Goal: Task Accomplishment & Management: Manage account settings

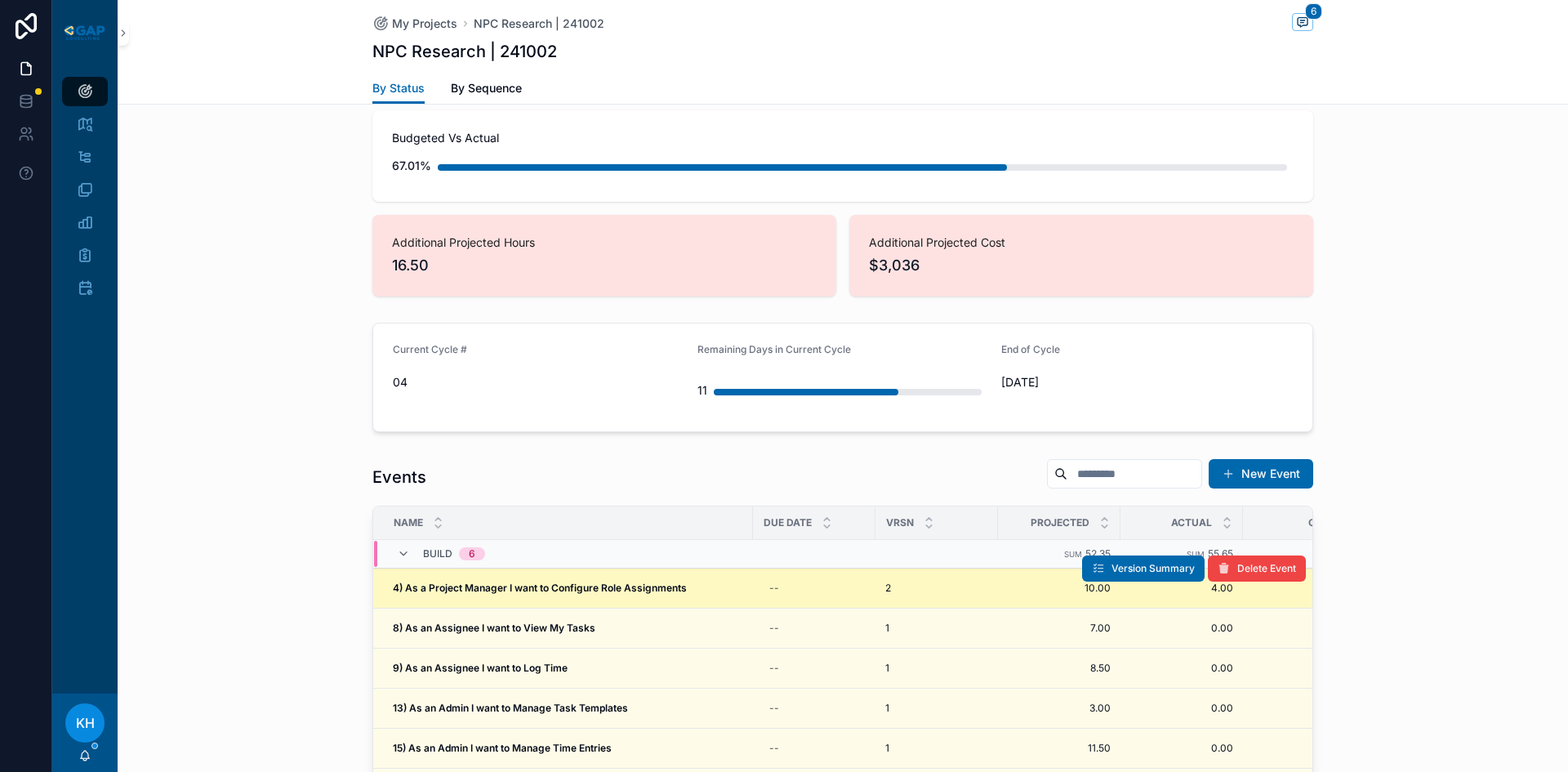
click at [520, 582] on strong "4) As a Project Manager I want to Configure Role Assignments" at bounding box center [539, 588] width 294 height 12
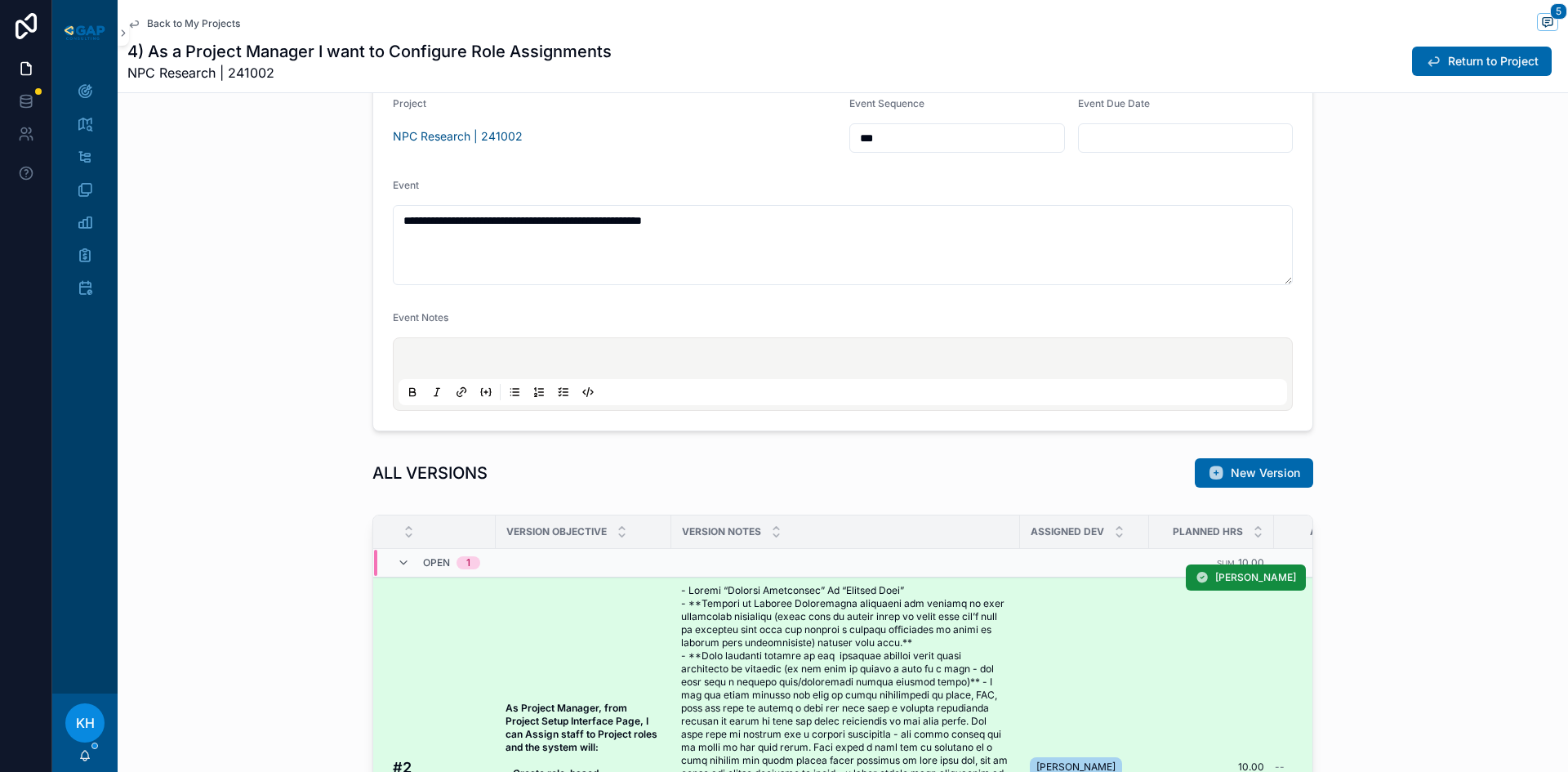
click at [788, 627] on span "scrollable content" at bounding box center [845, 766] width 329 height 366
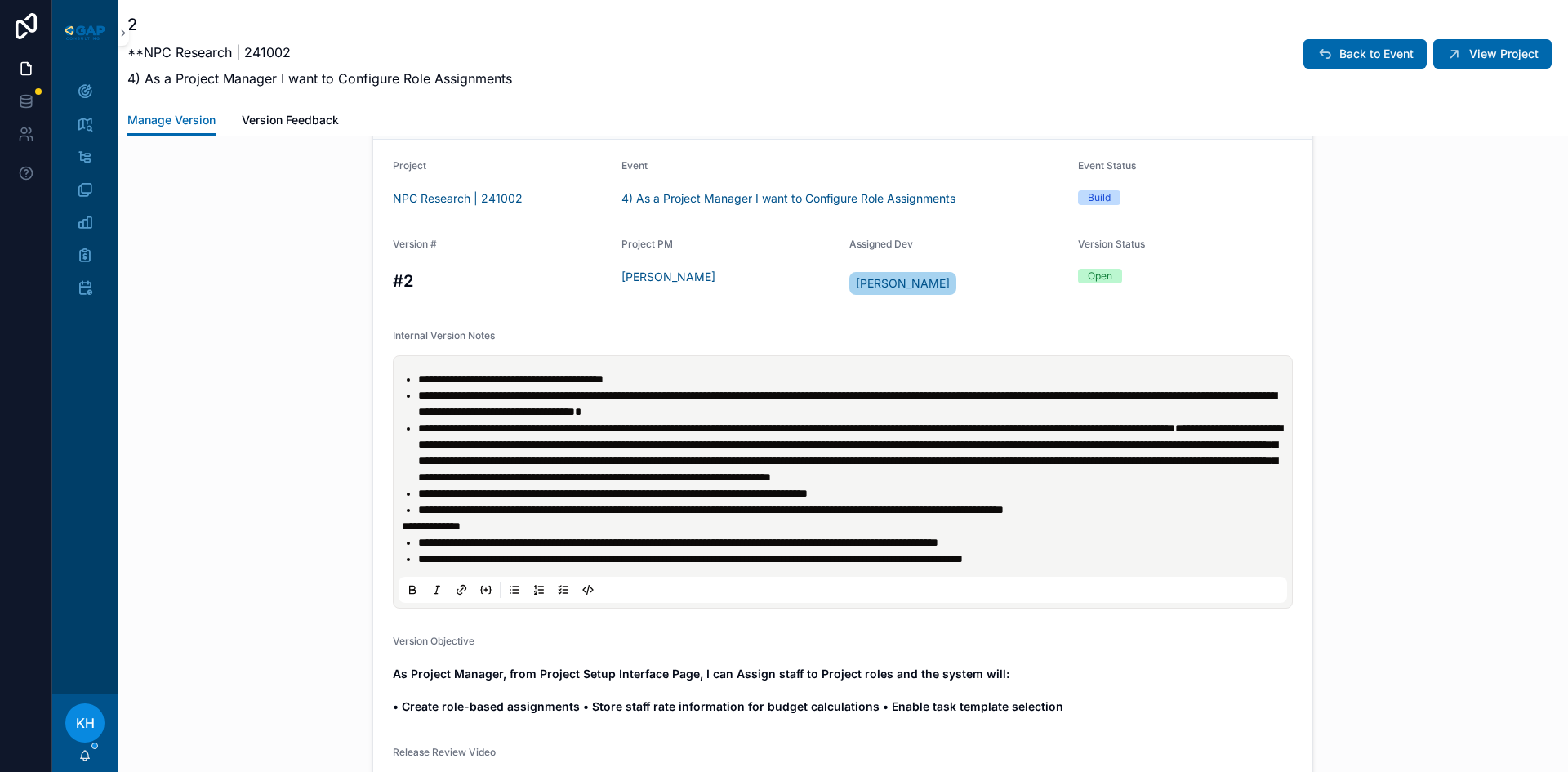
scroll to position [433, 0]
click at [1469, 51] on span "View Project" at bounding box center [1503, 53] width 70 height 17
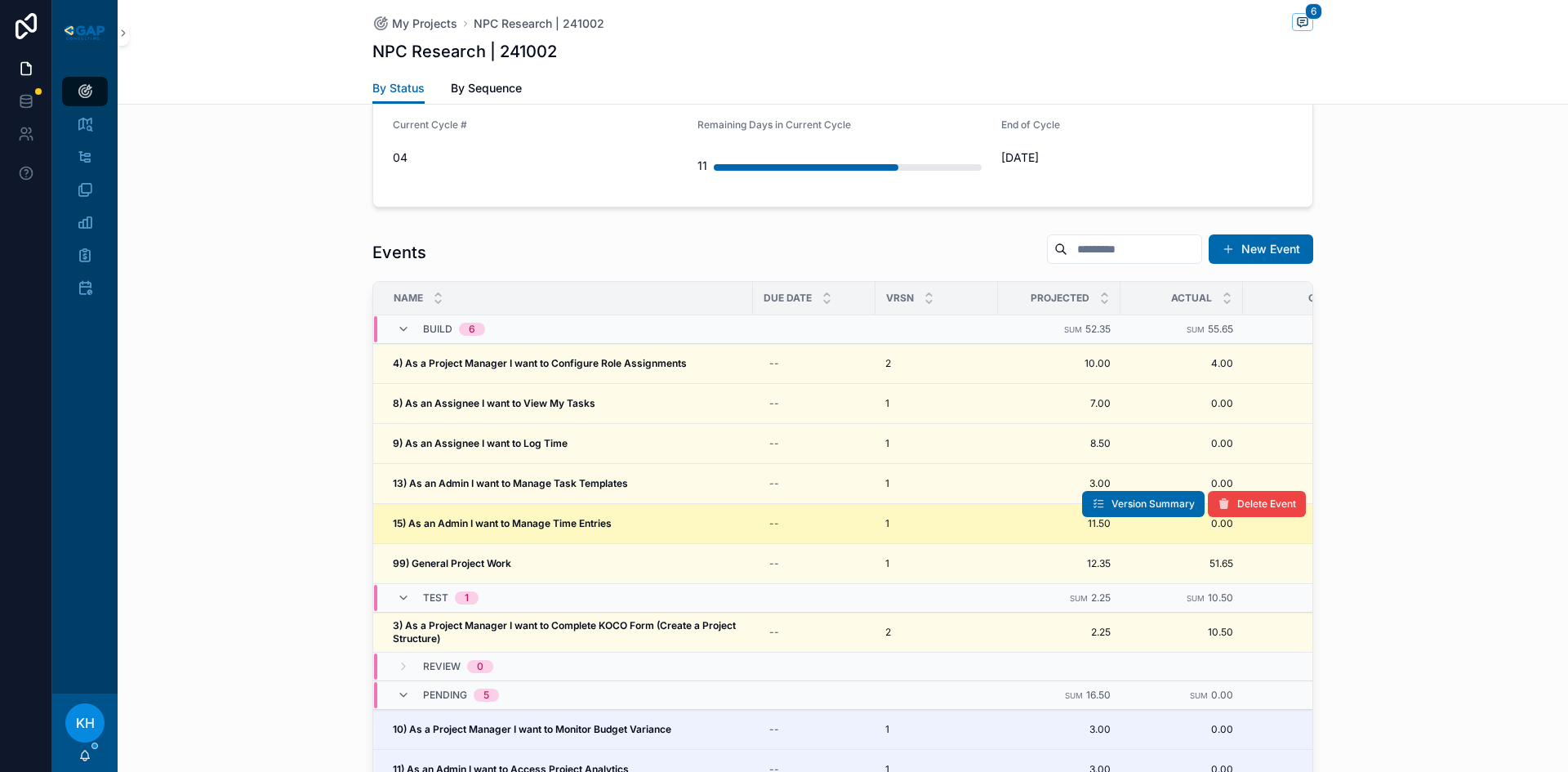
scroll to position [1555, 0]
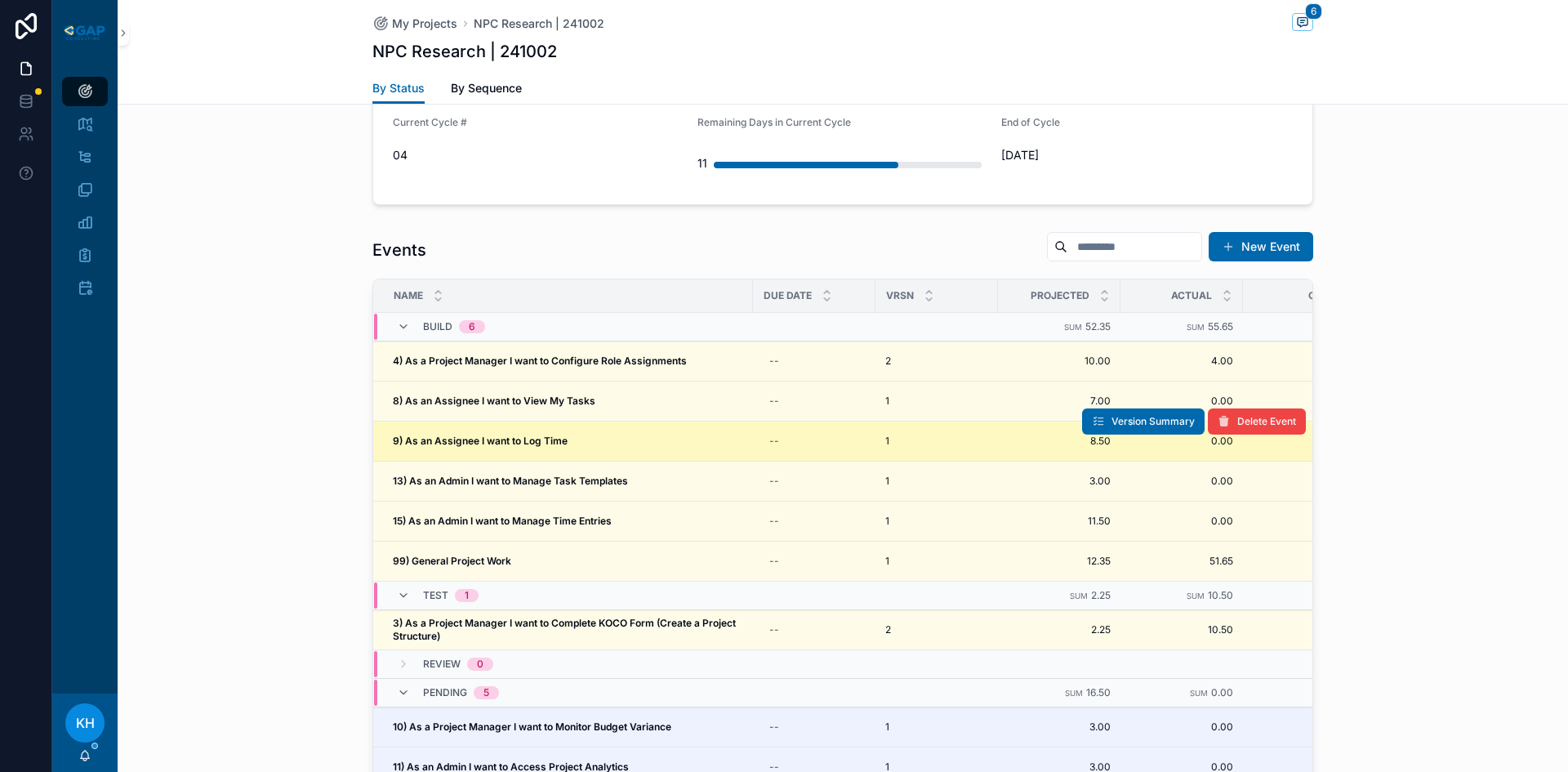
click at [535, 434] on strong "9) As an Assignee I want to Log Time" at bounding box center [480, 441] width 174 height 12
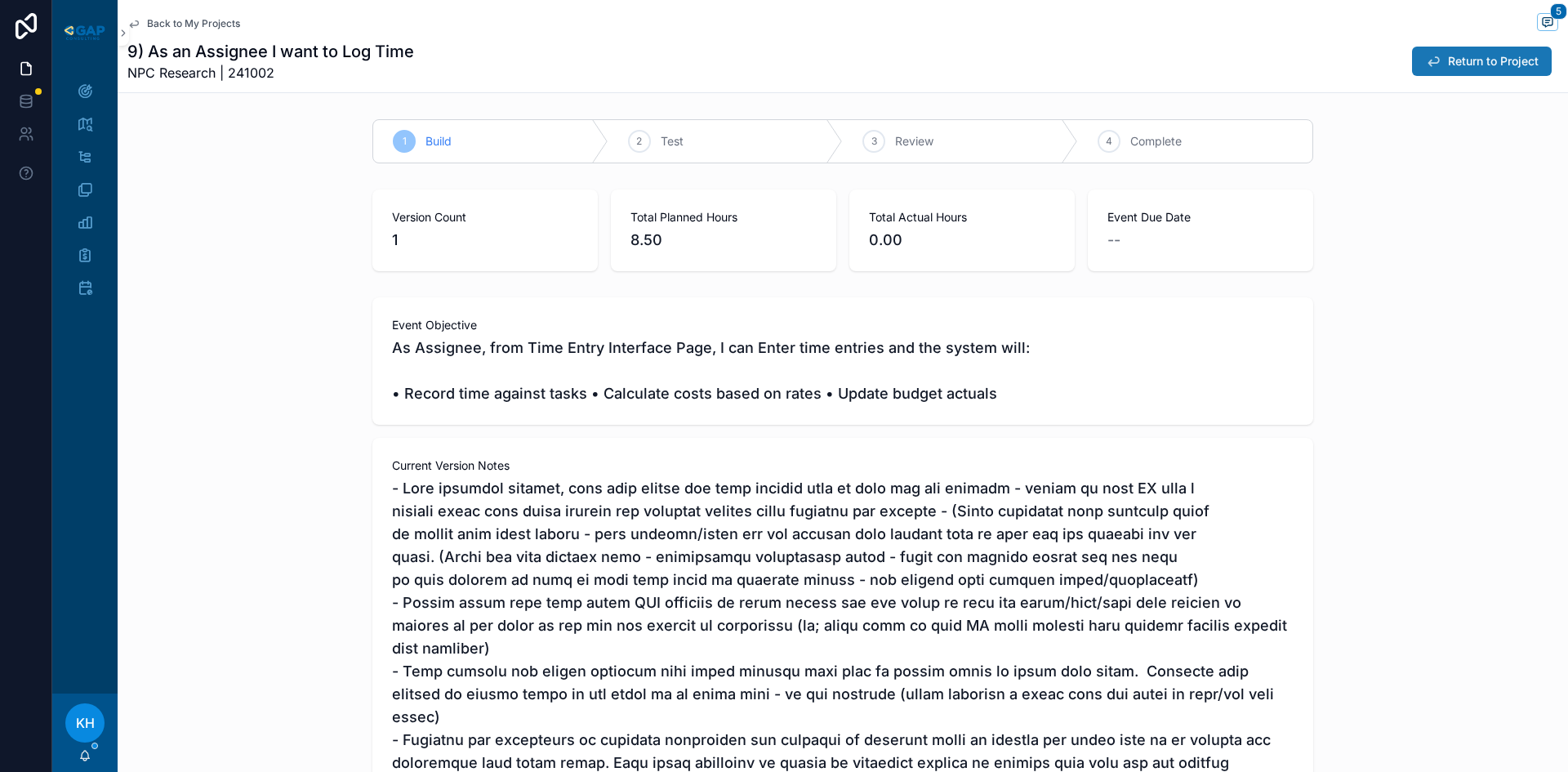
click at [1468, 63] on span "Return to Project" at bounding box center [1493, 61] width 91 height 17
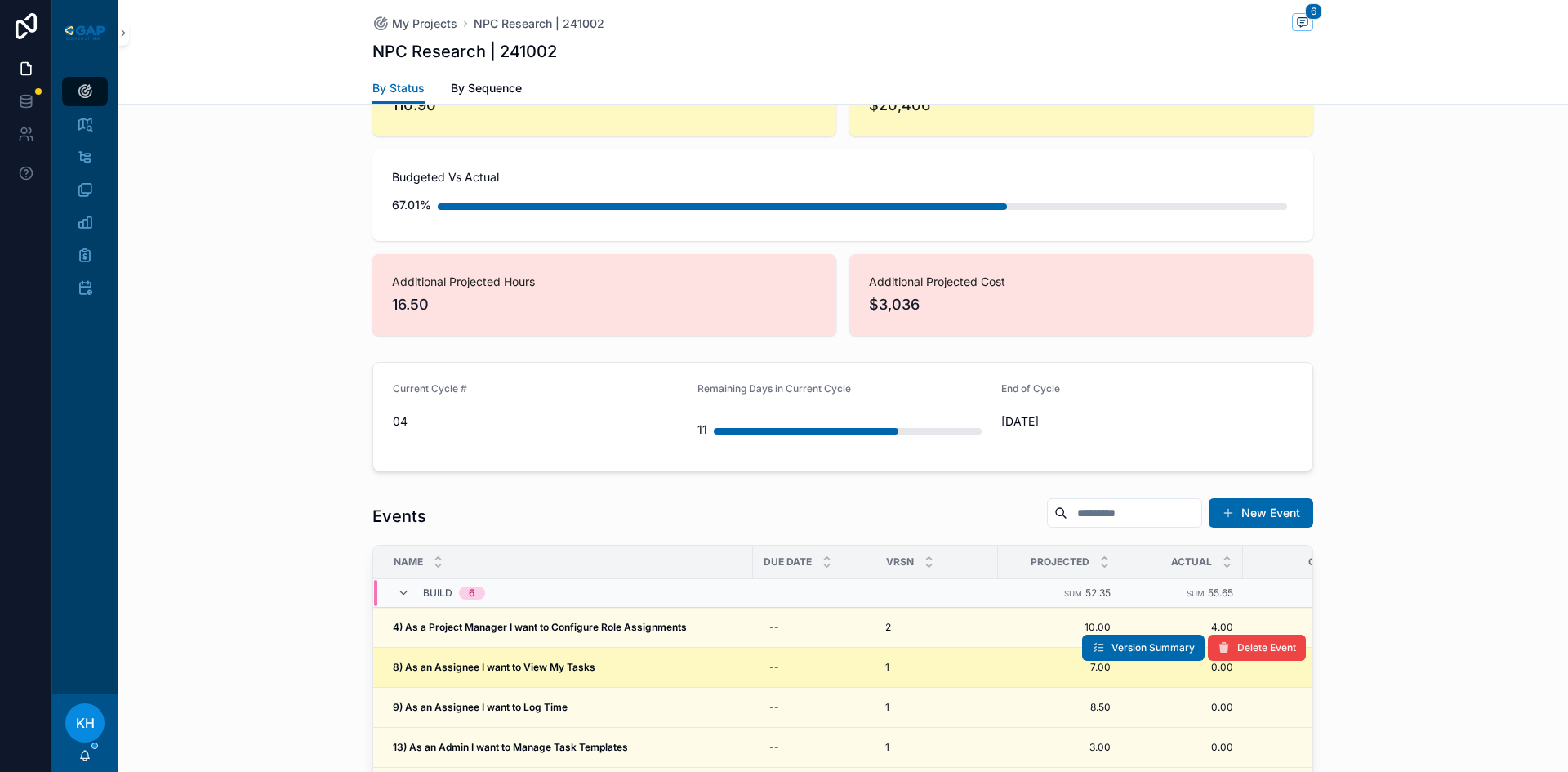
scroll to position [1290, 0]
click at [560, 659] on strong "8) As an Assignee I want to View My Tasks" at bounding box center [494, 666] width 202 height 12
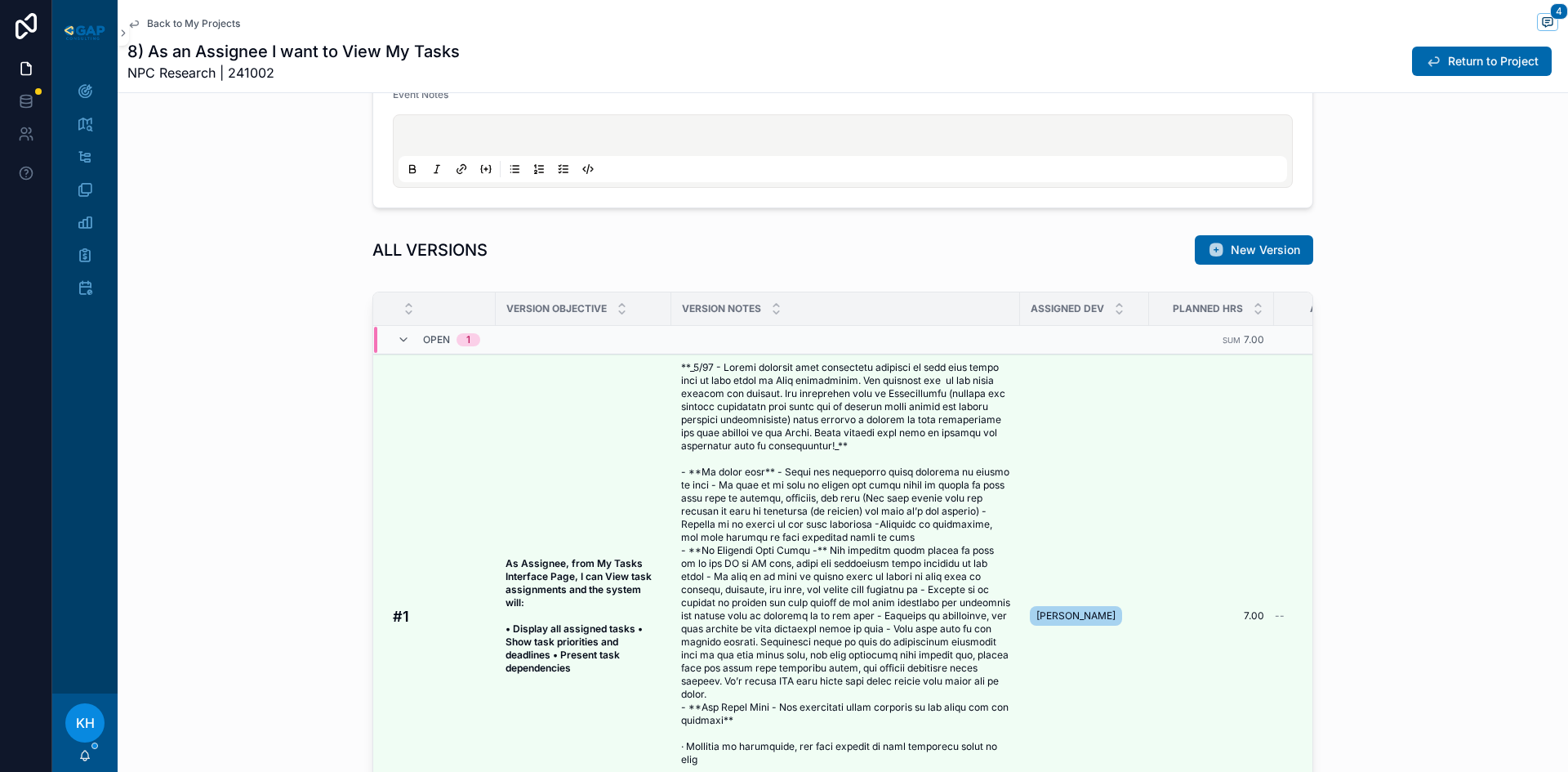
scroll to position [68, 0]
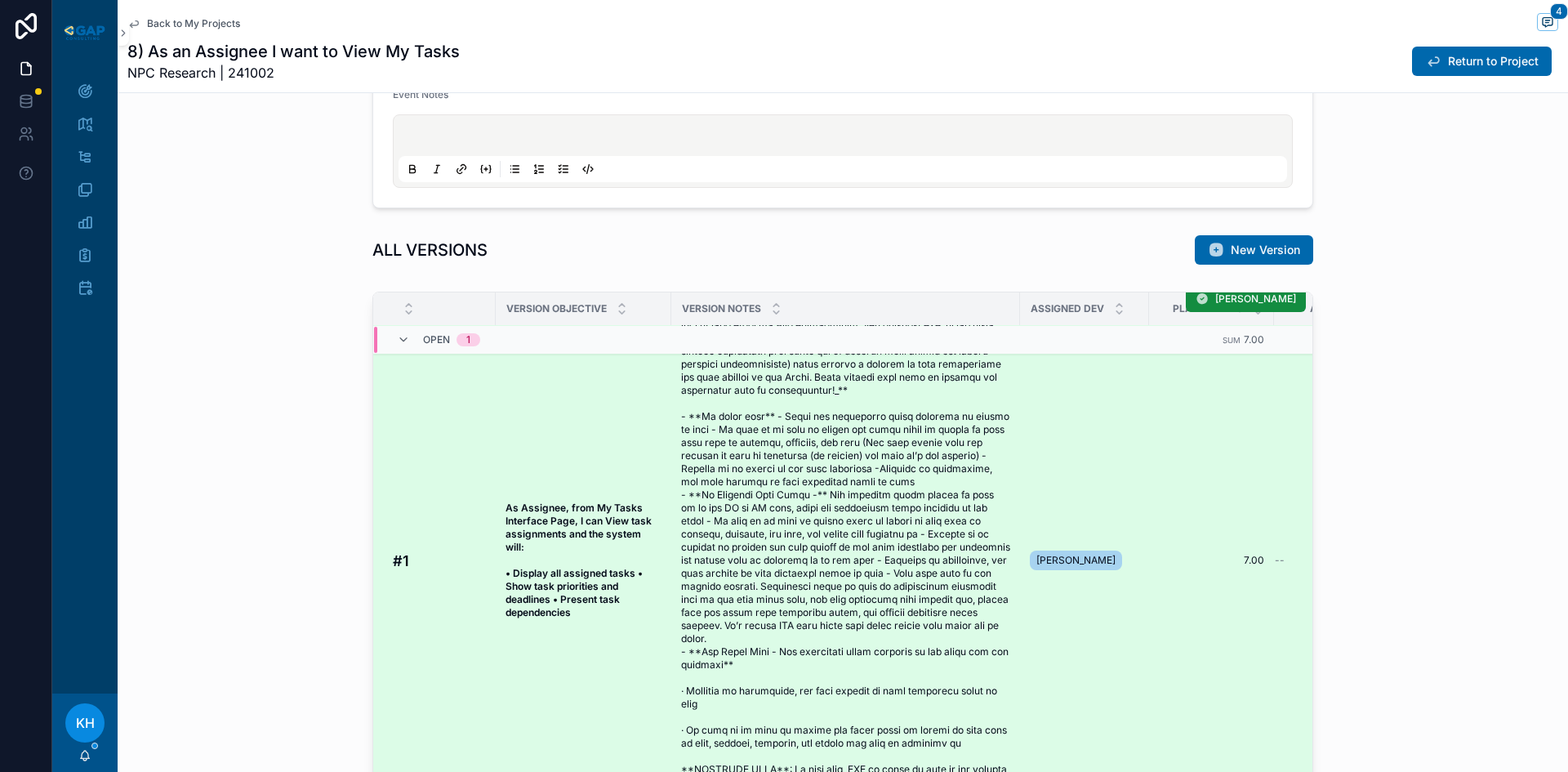
click at [784, 468] on span "scrollable content" at bounding box center [845, 560] width 329 height 509
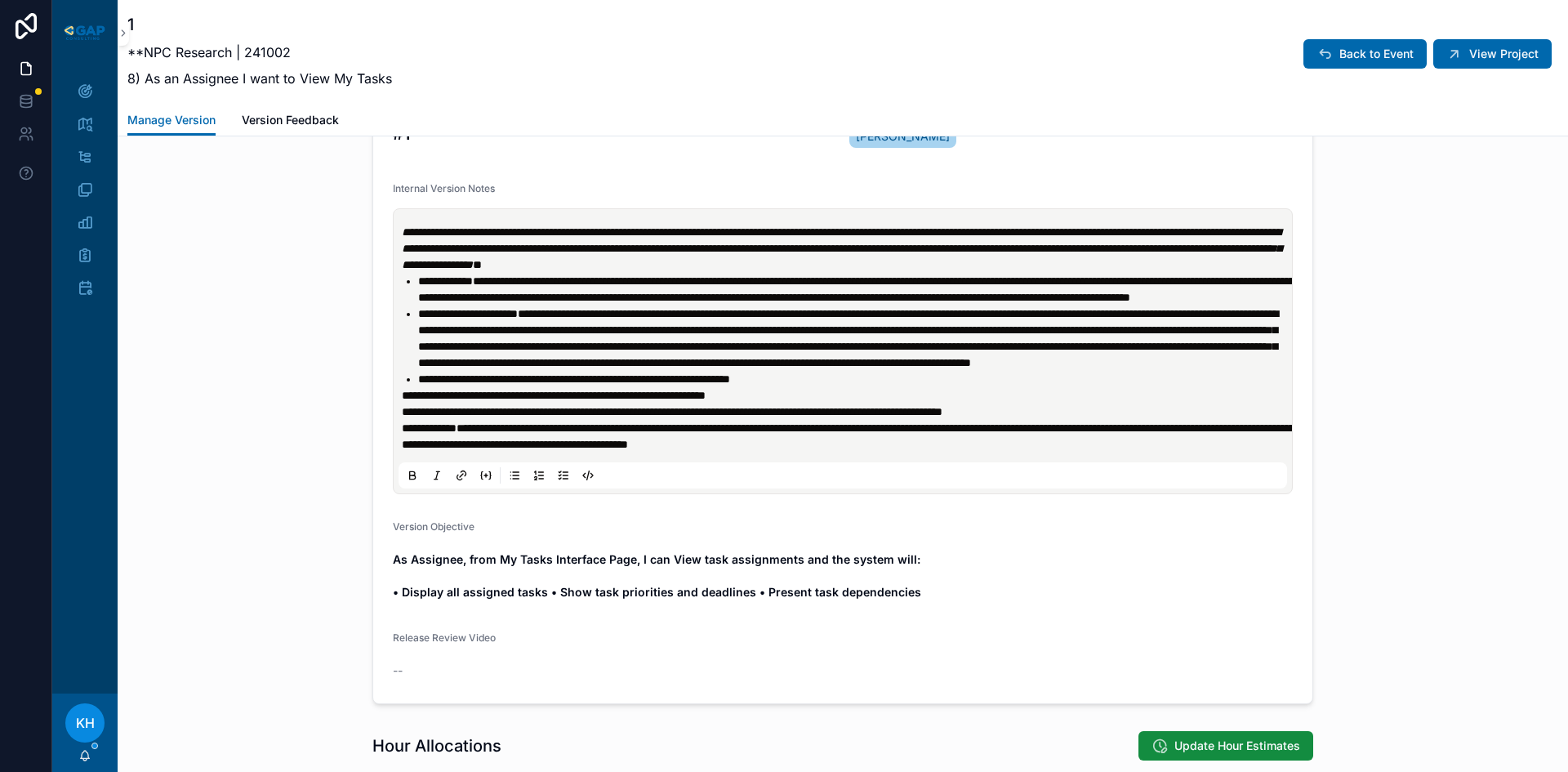
scroll to position [584, 0]
click at [1456, 52] on button "View Project" at bounding box center [1492, 54] width 119 height 30
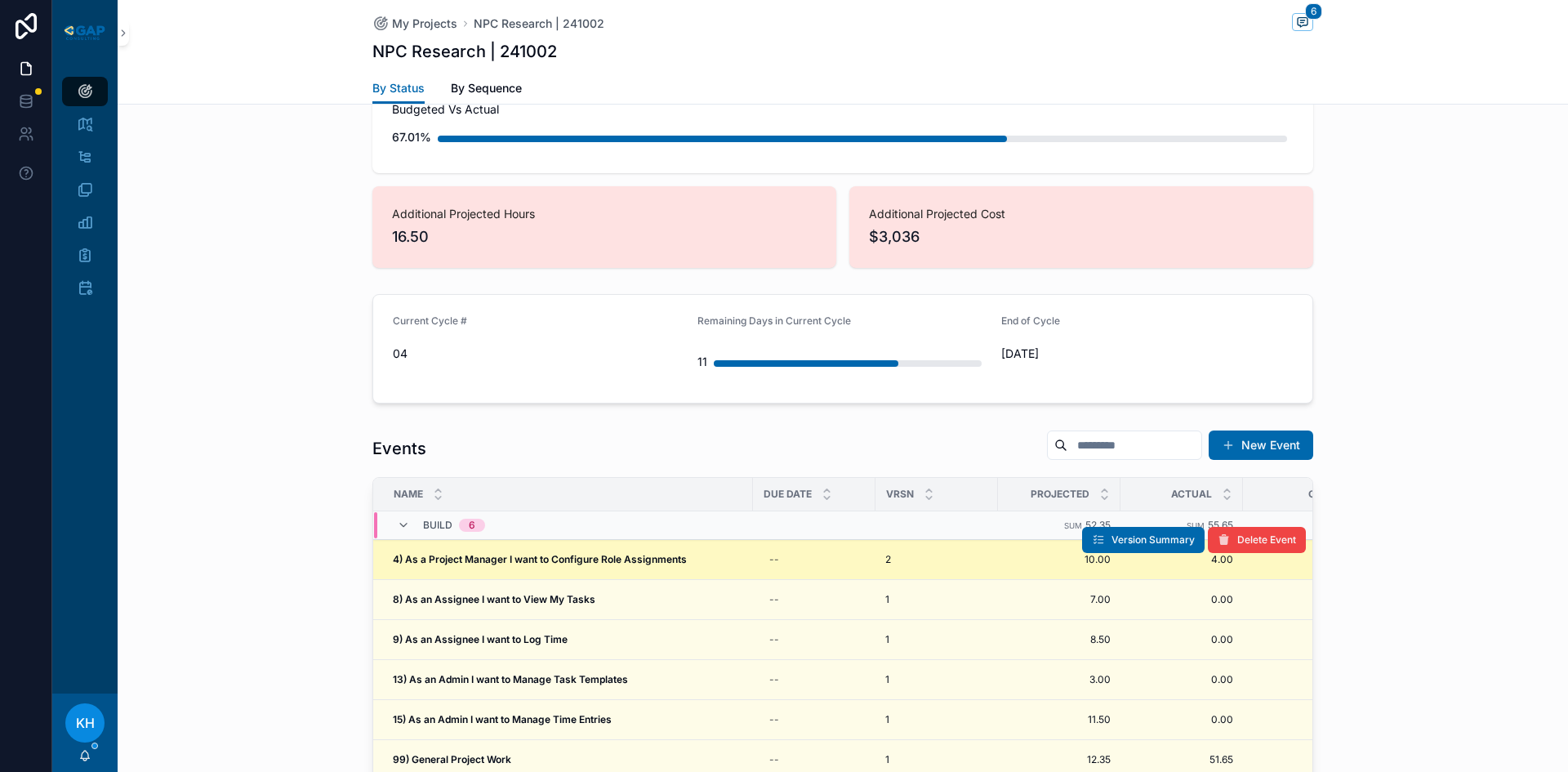
click at [526, 553] on strong "4) As a Project Manager I want to Configure Role Assignments" at bounding box center [539, 559] width 294 height 12
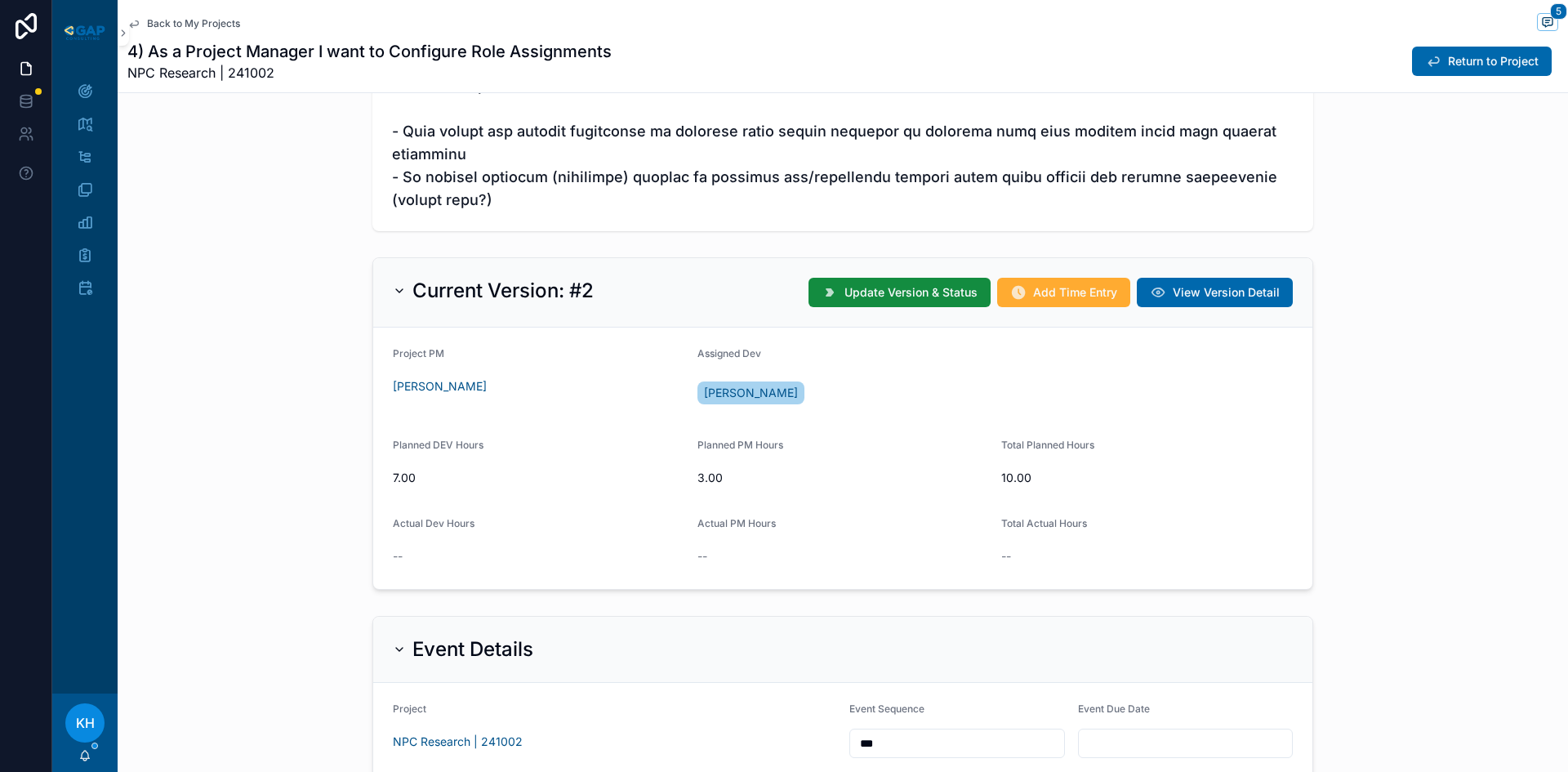
scroll to position [724, 0]
click at [1052, 284] on span "Add Time Entry" at bounding box center [1074, 291] width 84 height 17
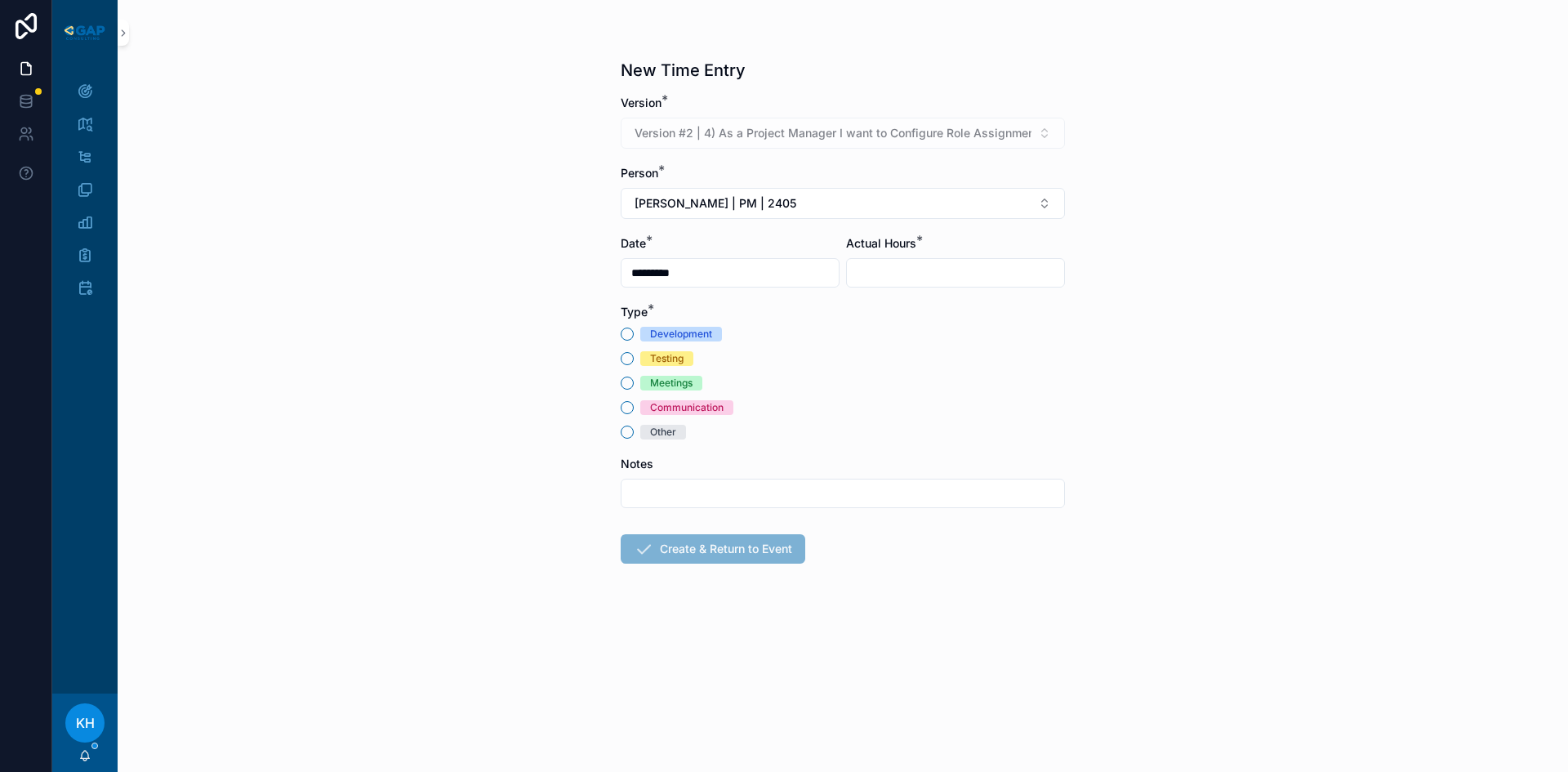
click at [922, 276] on input "scrollable content" at bounding box center [955, 273] width 217 height 23
type input "****"
click at [628, 382] on button "Meetings" at bounding box center [627, 383] width 13 height 13
click at [665, 492] on input "scrollable content" at bounding box center [842, 493] width 442 height 23
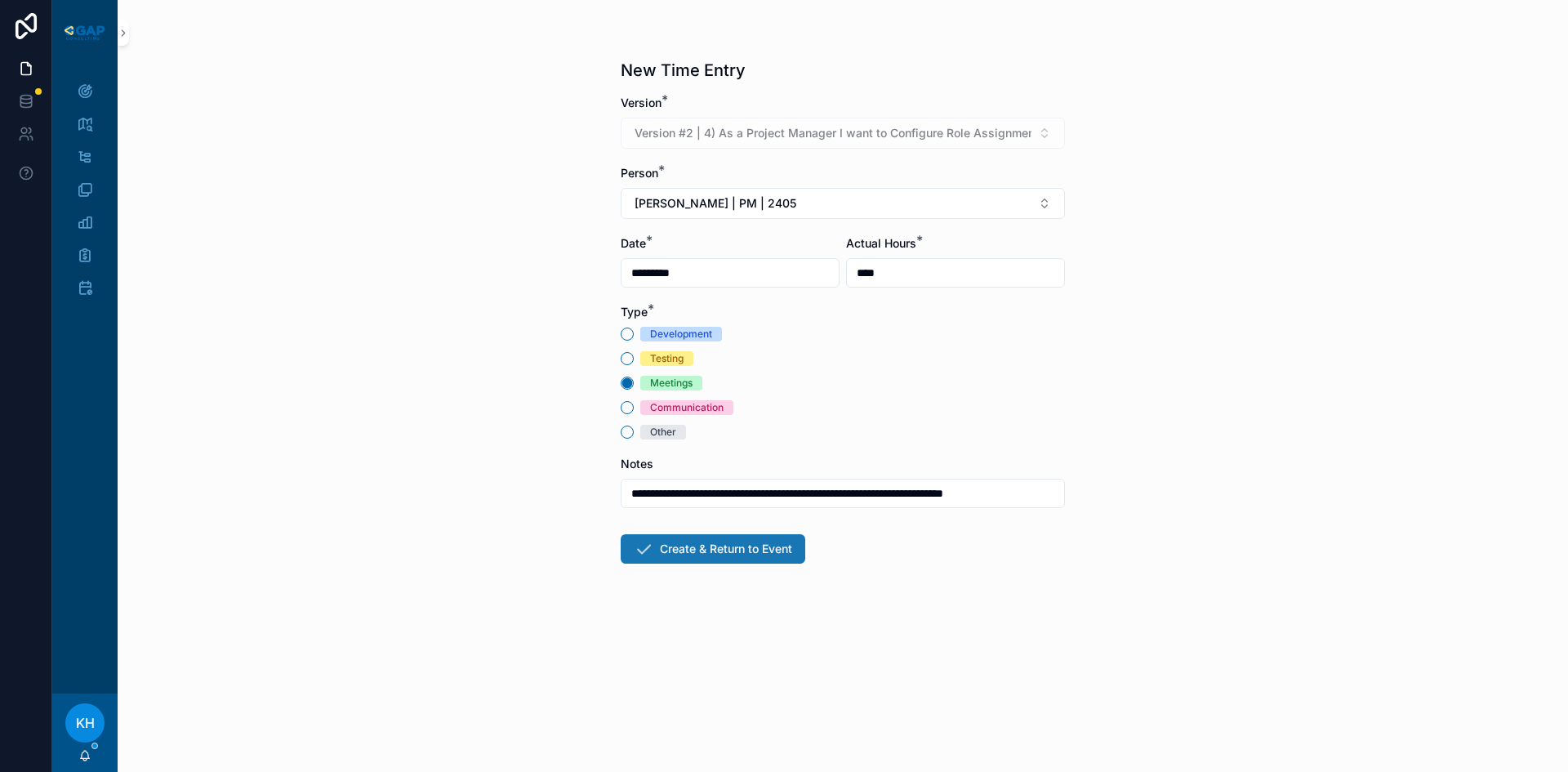
type input "**********"
click at [701, 544] on button "Create & Return to Event" at bounding box center [713, 549] width 185 height 30
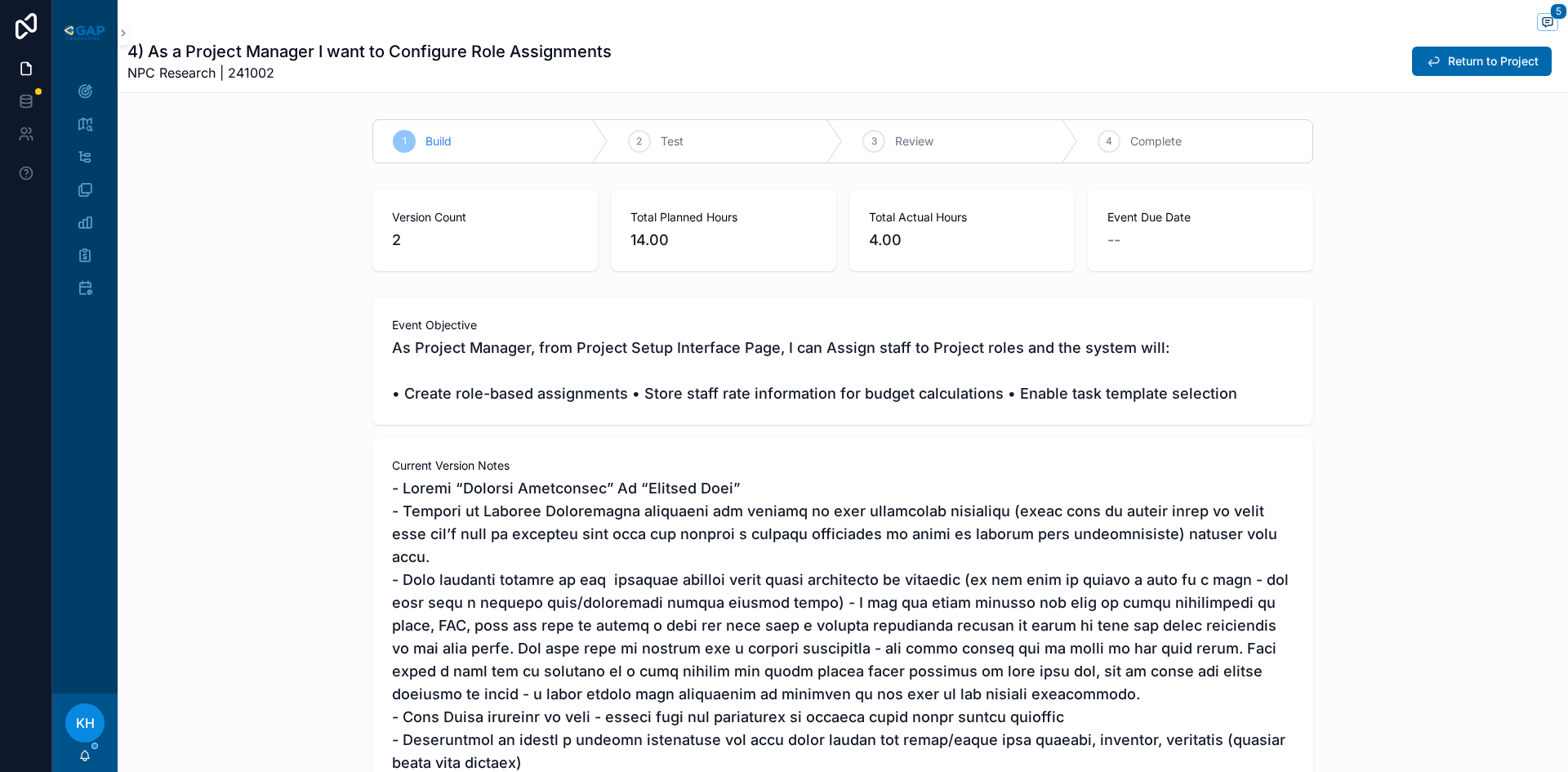
scroll to position [381, 0]
click at [1456, 51] on button "Return to Project" at bounding box center [1482, 61] width 140 height 30
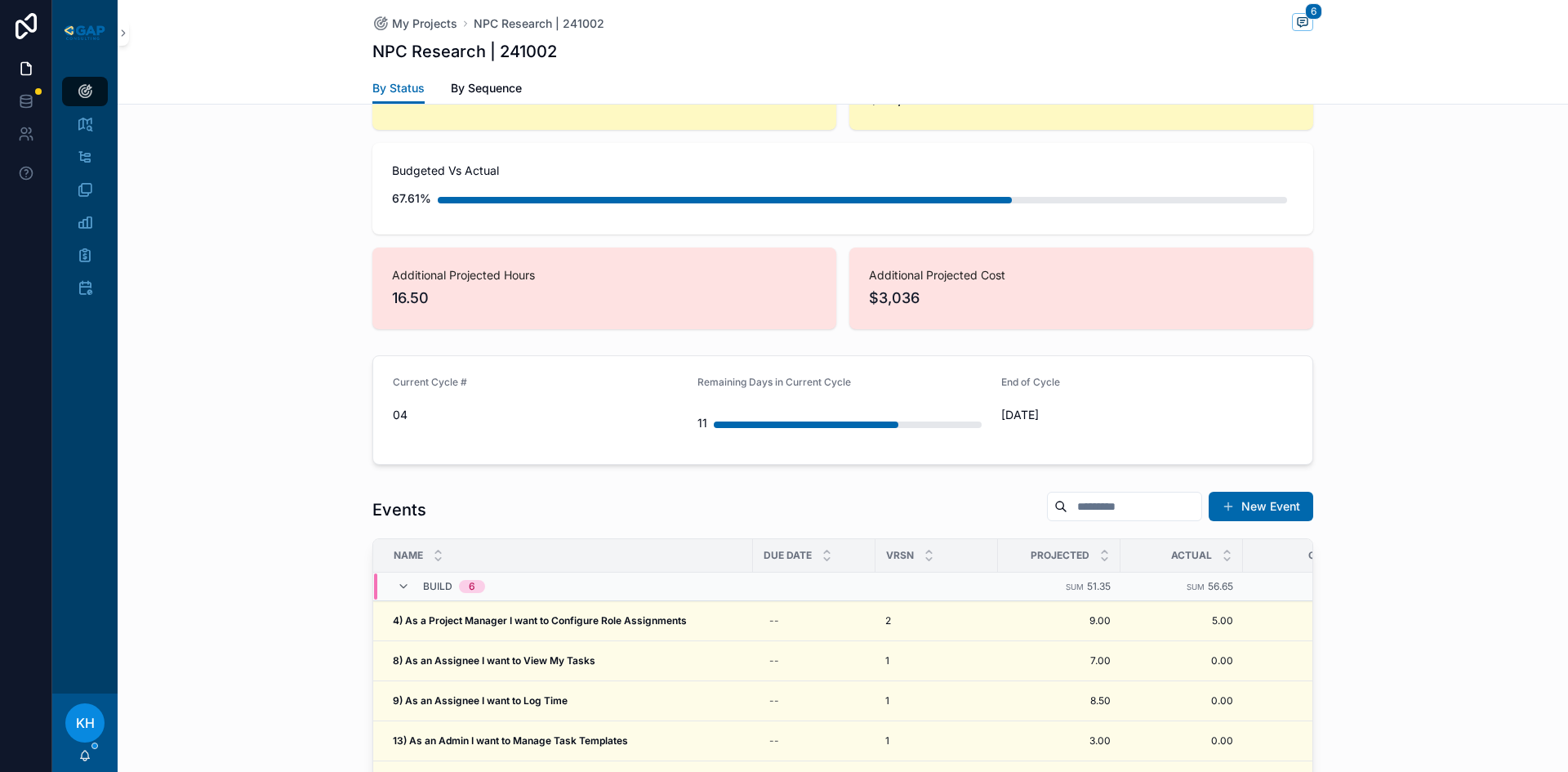
scroll to position [1296, 0]
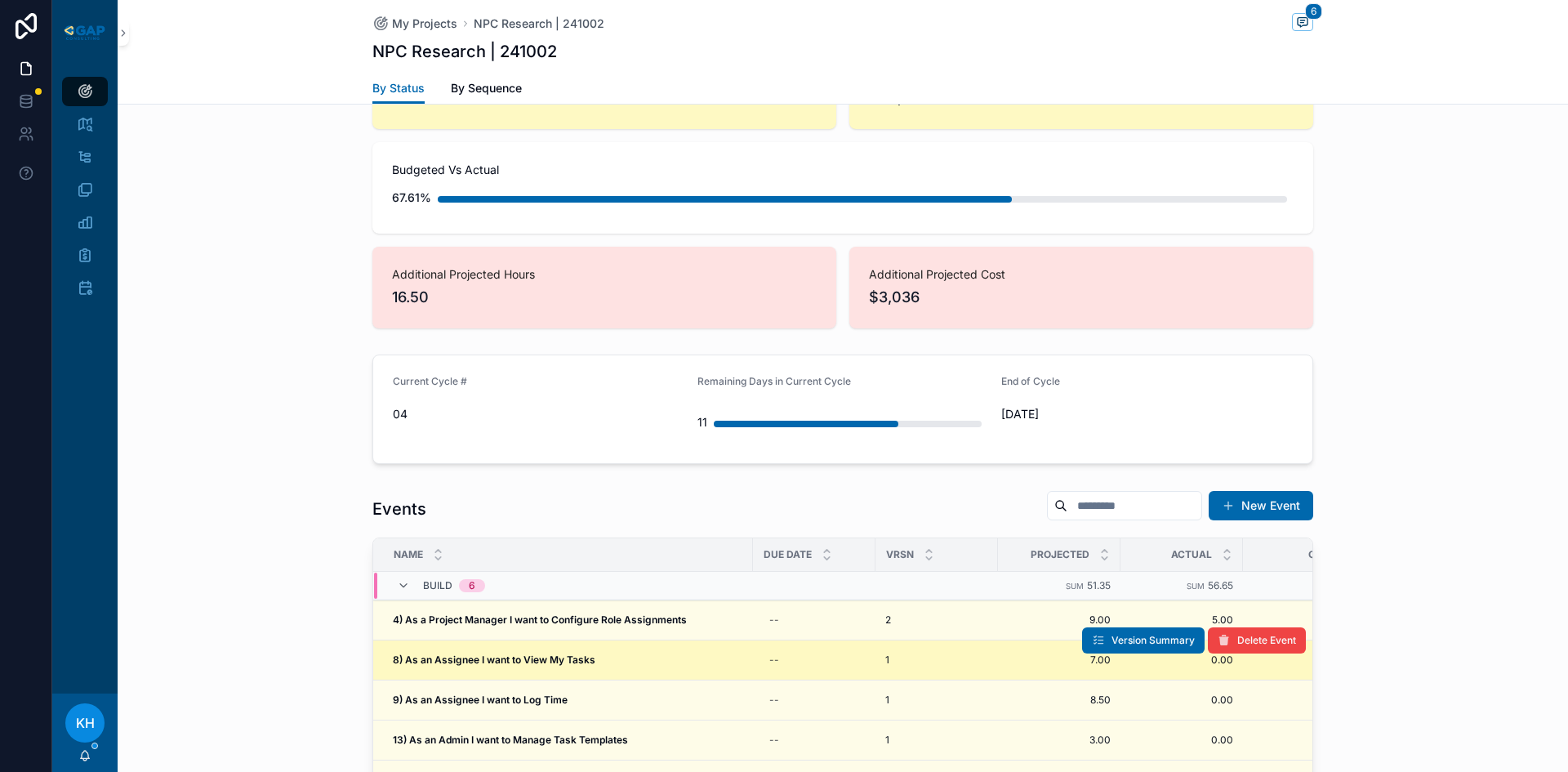
click at [525, 653] on strong "8) As an Assignee I want to View My Tasks" at bounding box center [494, 659] width 202 height 12
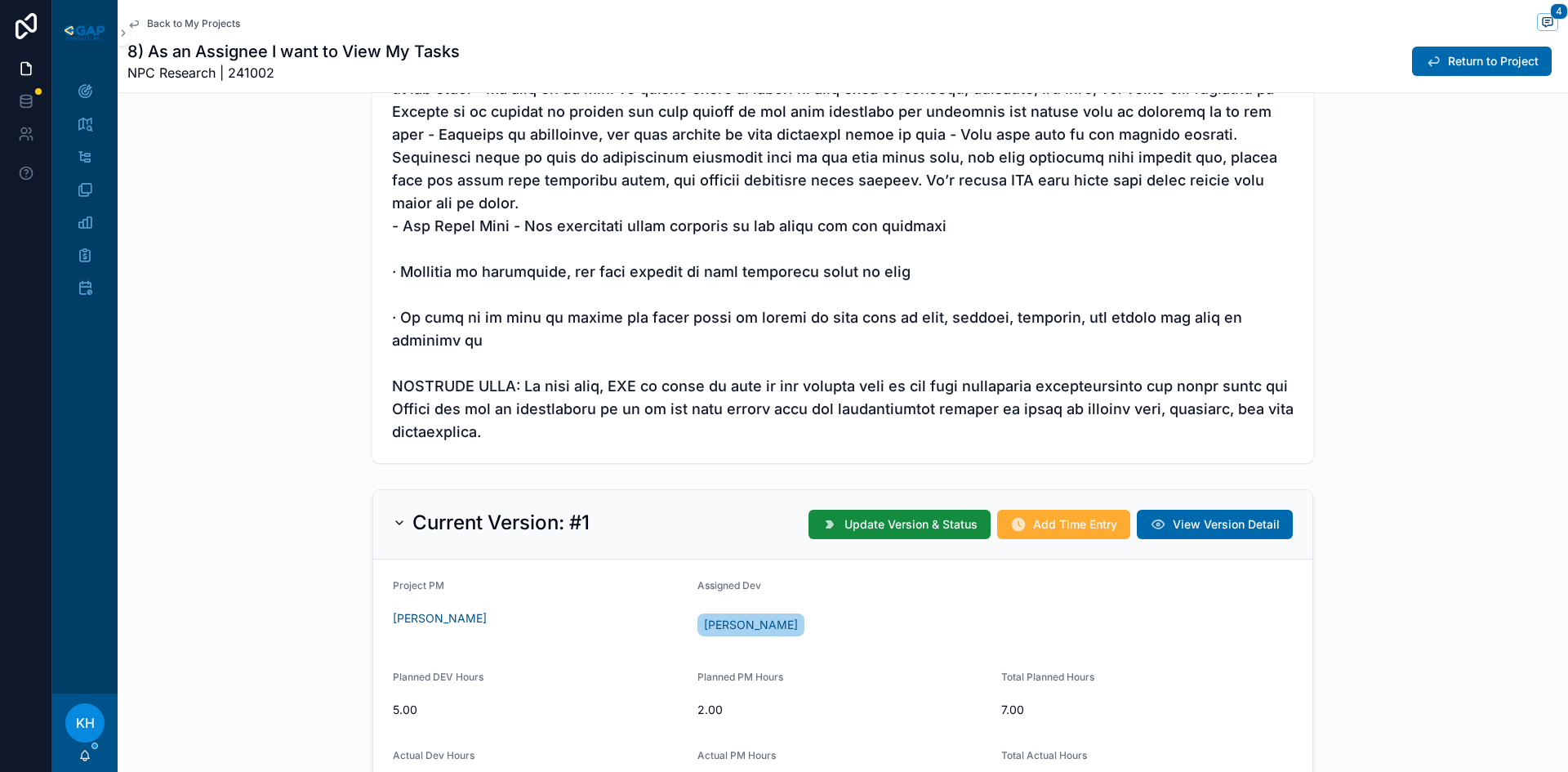
scroll to position [655, 0]
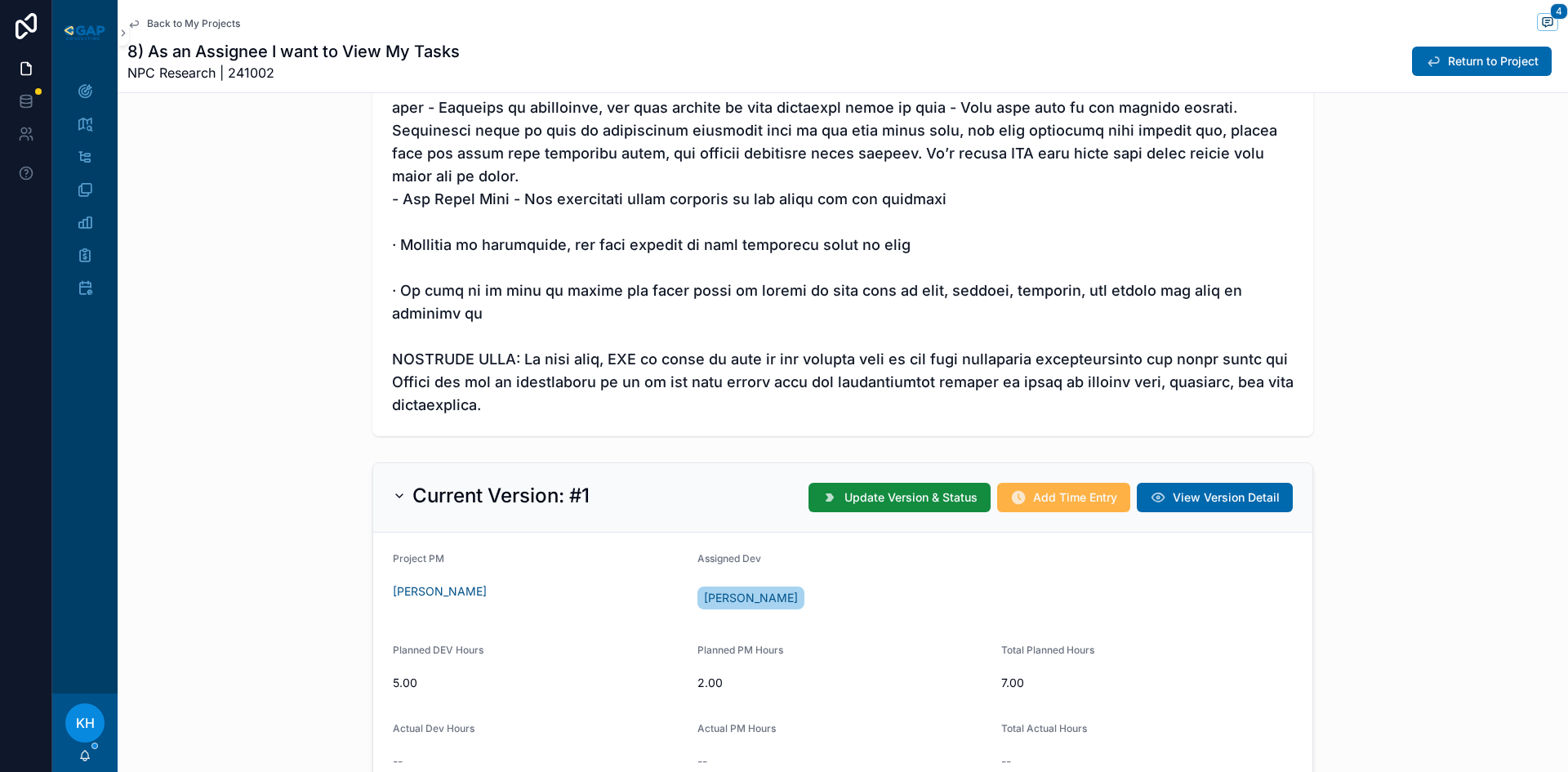
click at [1071, 489] on span "Add Time Entry" at bounding box center [1074, 497] width 84 height 17
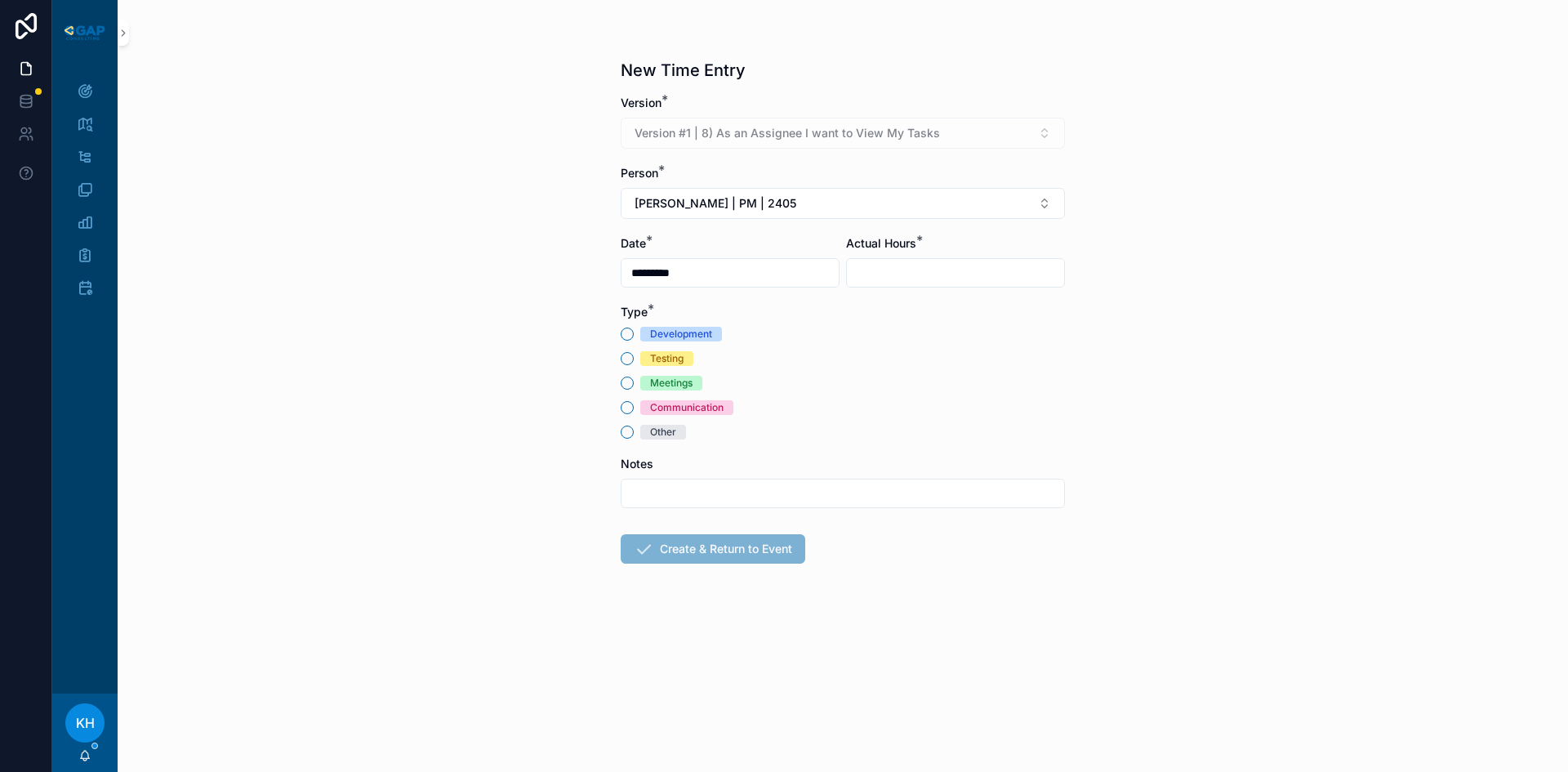
click at [867, 266] on input "scrollable content" at bounding box center [955, 273] width 217 height 23
type input "****"
click at [624, 381] on button "Meetings" at bounding box center [627, 383] width 13 height 13
click at [659, 486] on input "scrollable content" at bounding box center [842, 493] width 442 height 23
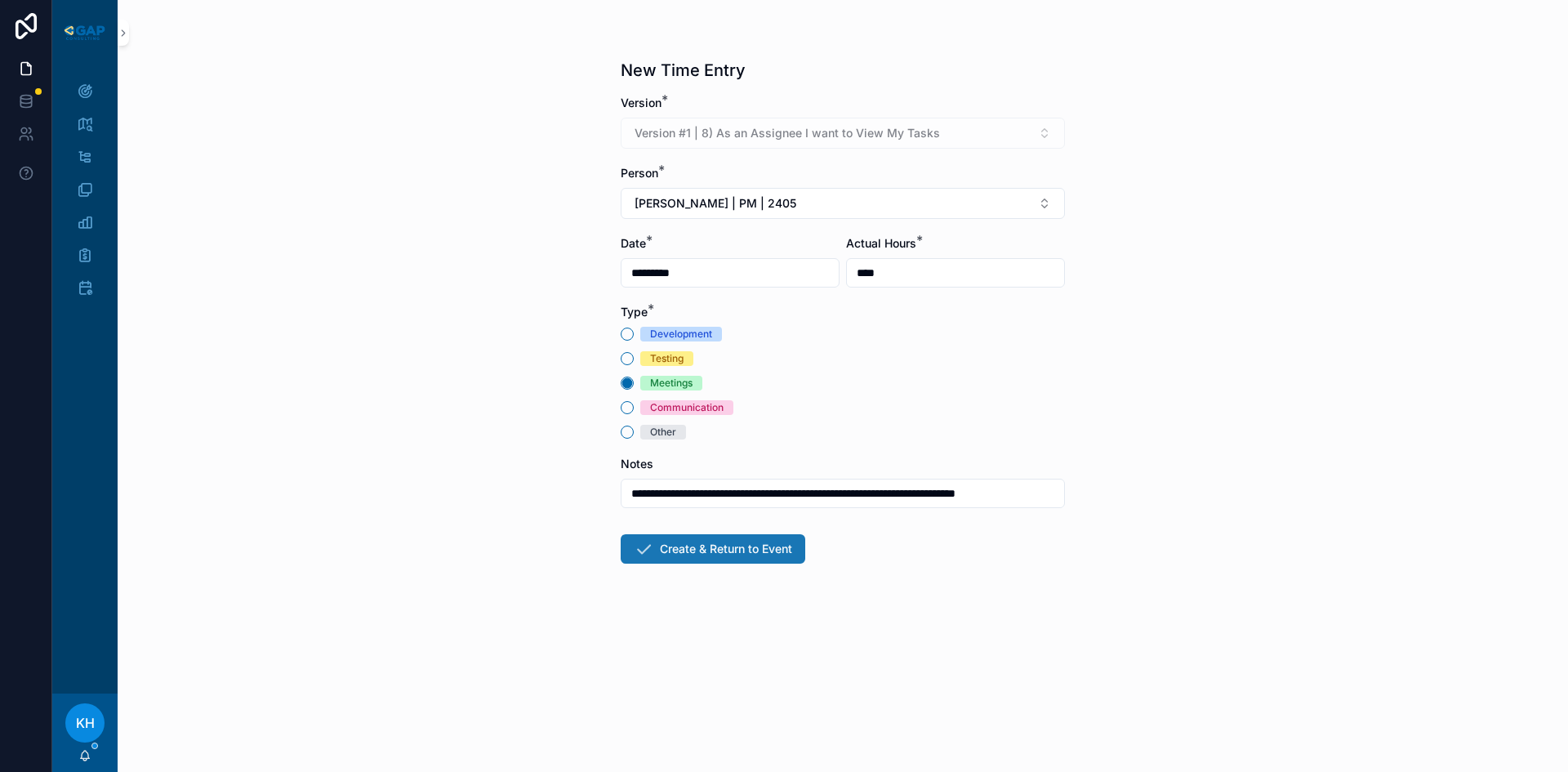
type input "**********"
click at [682, 557] on button "Create & Return to Event" at bounding box center [713, 549] width 185 height 30
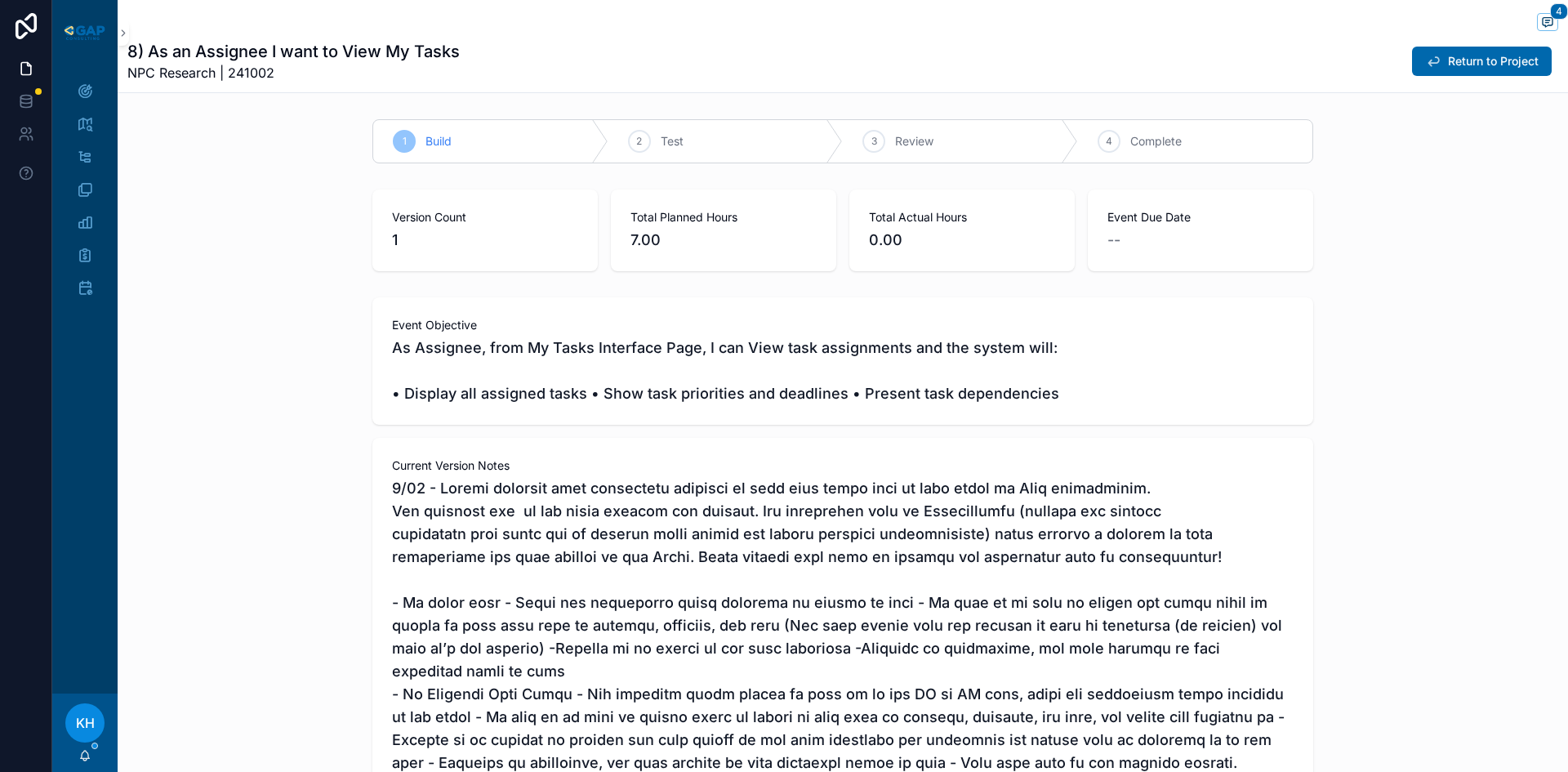
scroll to position [331, 0]
click at [87, 250] on icon "scrollable content" at bounding box center [85, 255] width 17 height 17
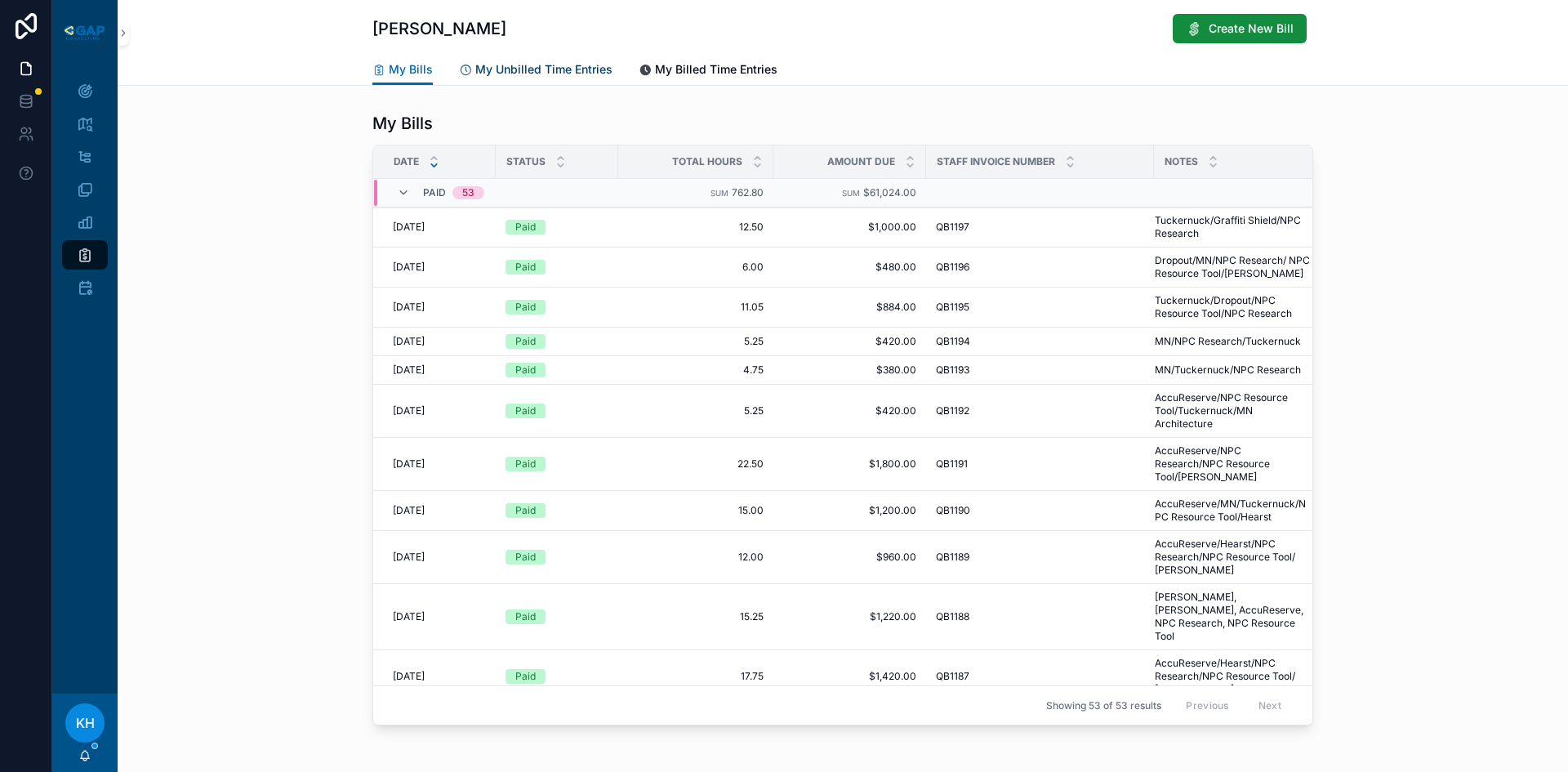
click at [486, 71] on span "My Unbilled Time Entries" at bounding box center [543, 69] width 137 height 17
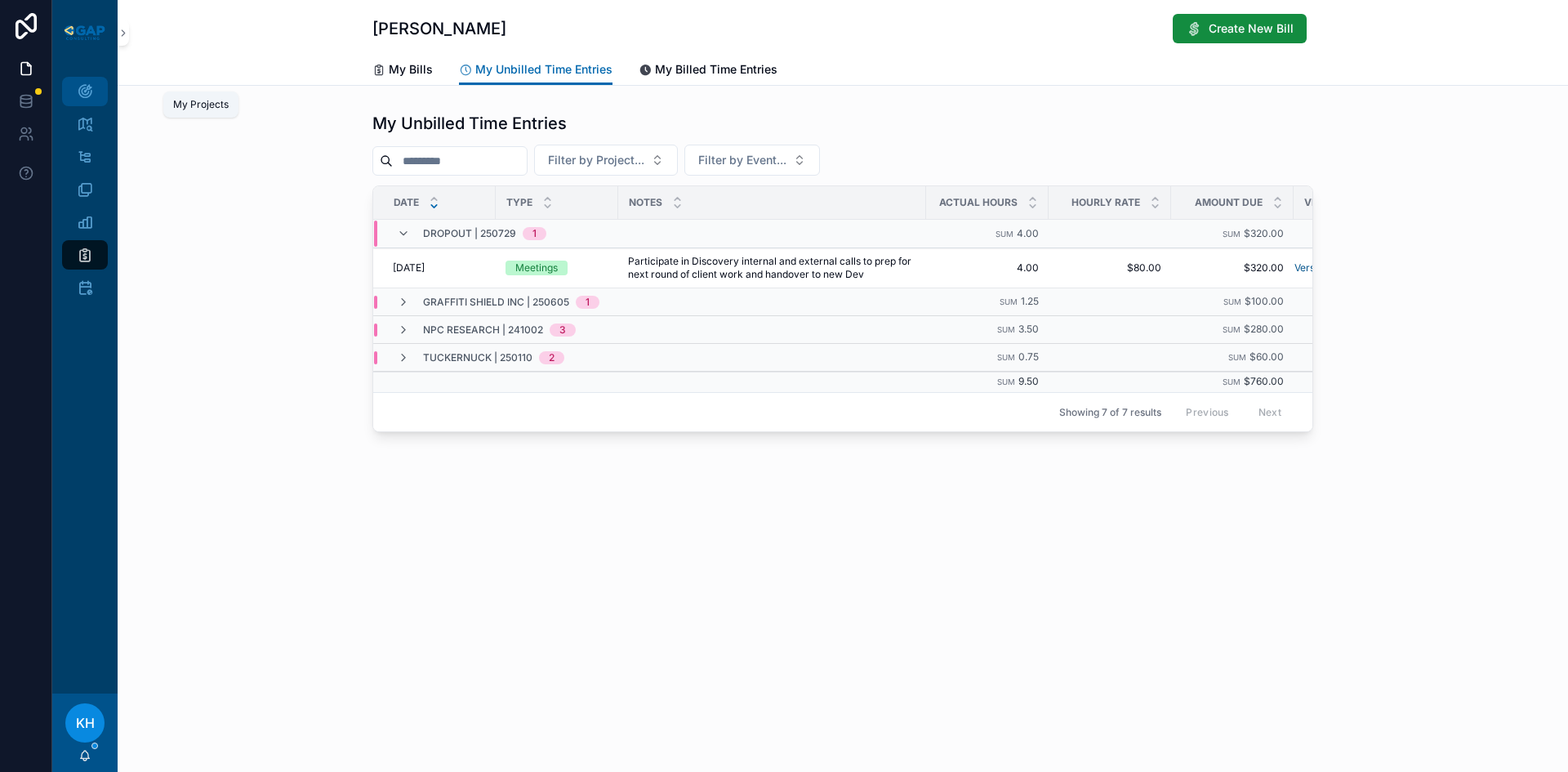
click at [87, 96] on icon "scrollable content" at bounding box center [85, 92] width 17 height 17
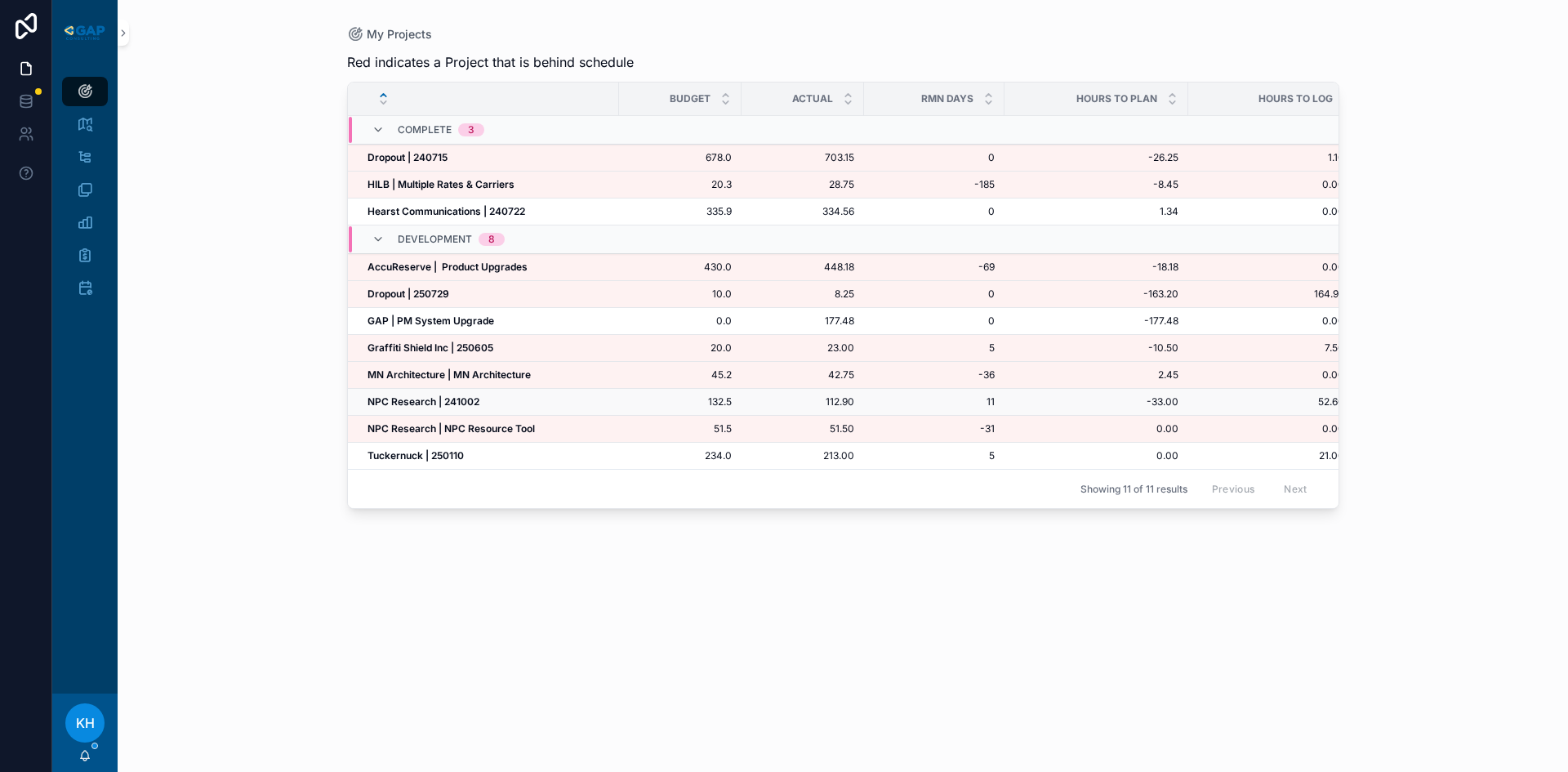
click at [430, 400] on strong "NPC Research | 241002" at bounding box center [423, 401] width 112 height 12
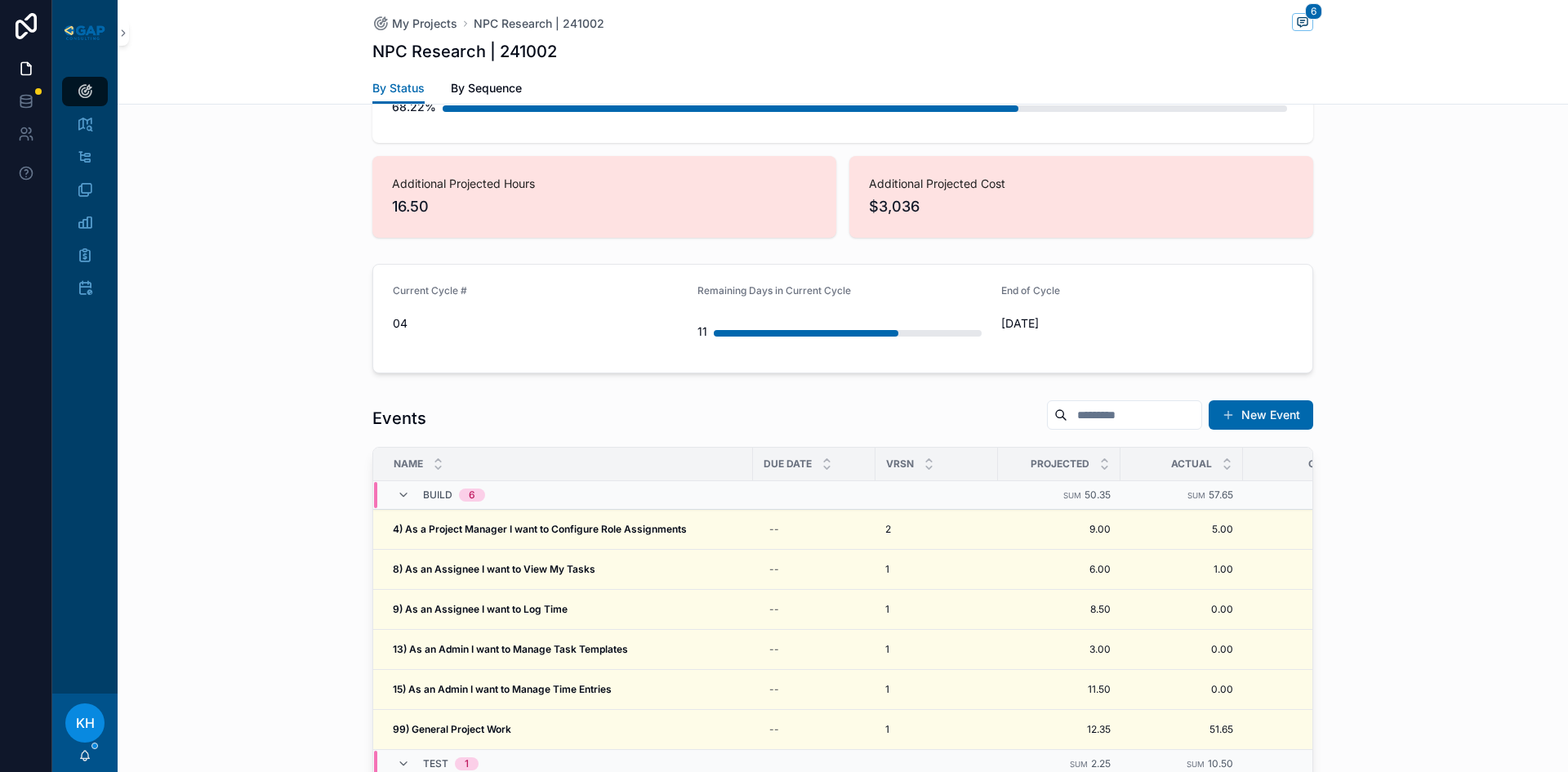
scroll to position [1388, 0]
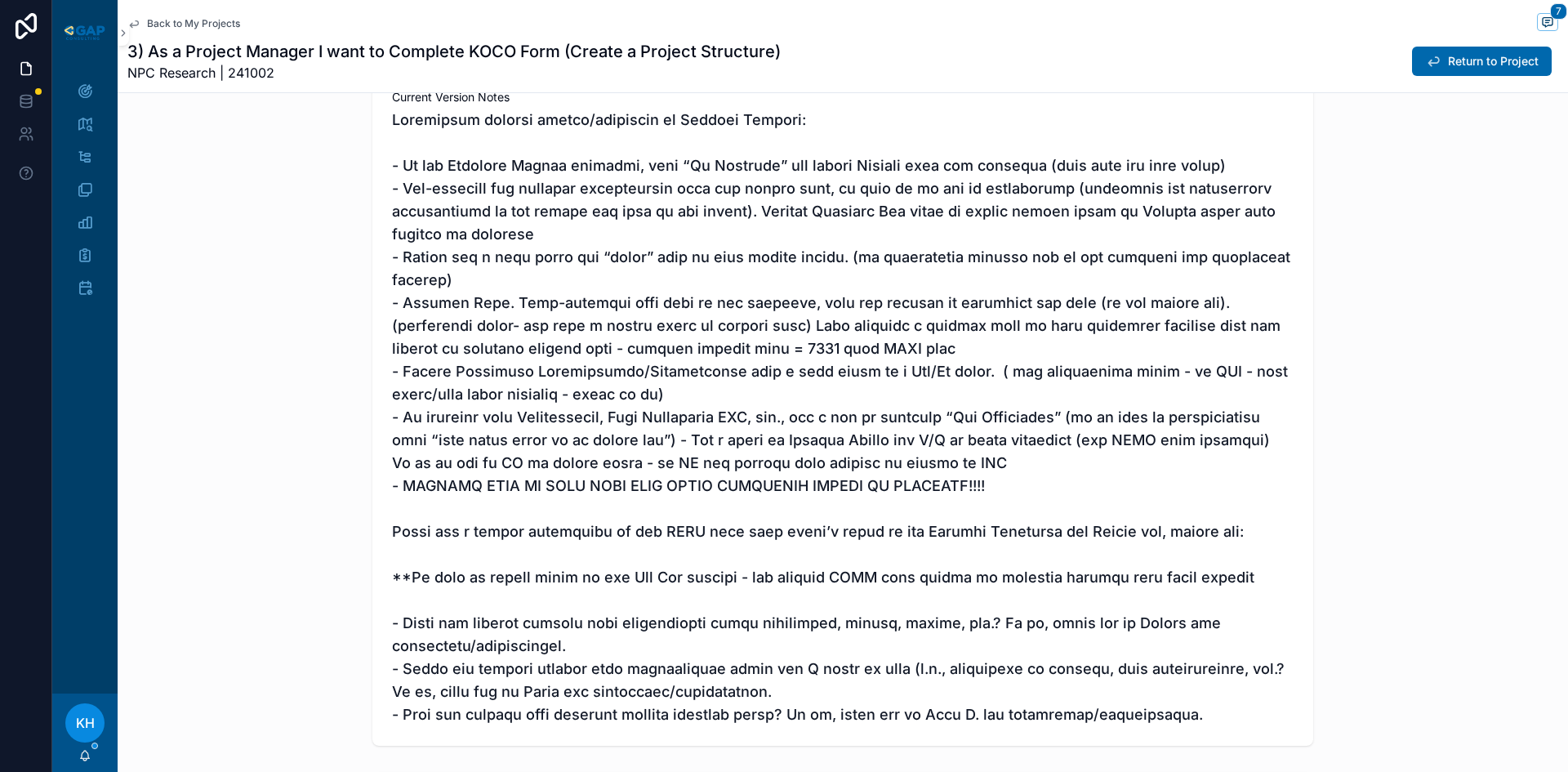
scroll to position [338, 0]
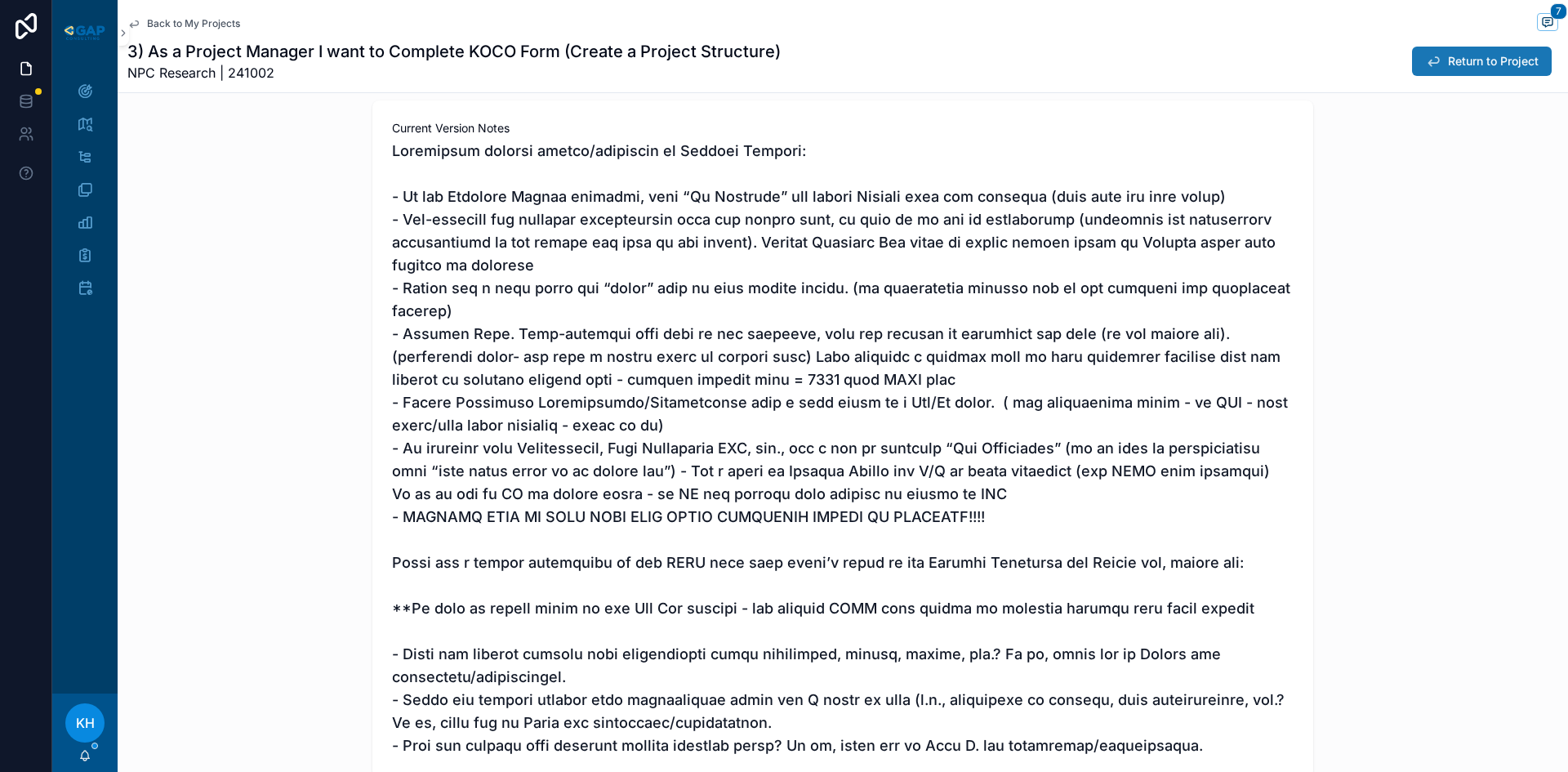
click at [1456, 57] on span "Return to Project" at bounding box center [1493, 61] width 91 height 17
